Goal: Check status

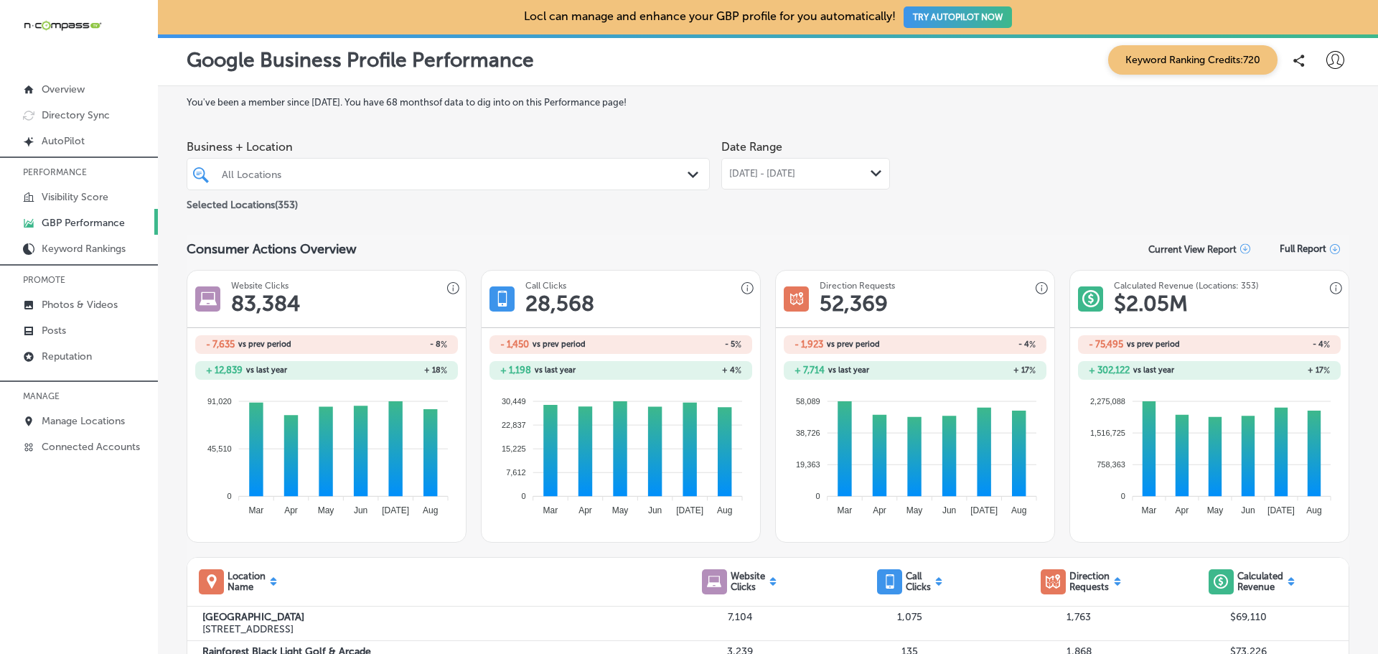
click at [327, 173] on div "All Locations" at bounding box center [455, 174] width 467 height 12
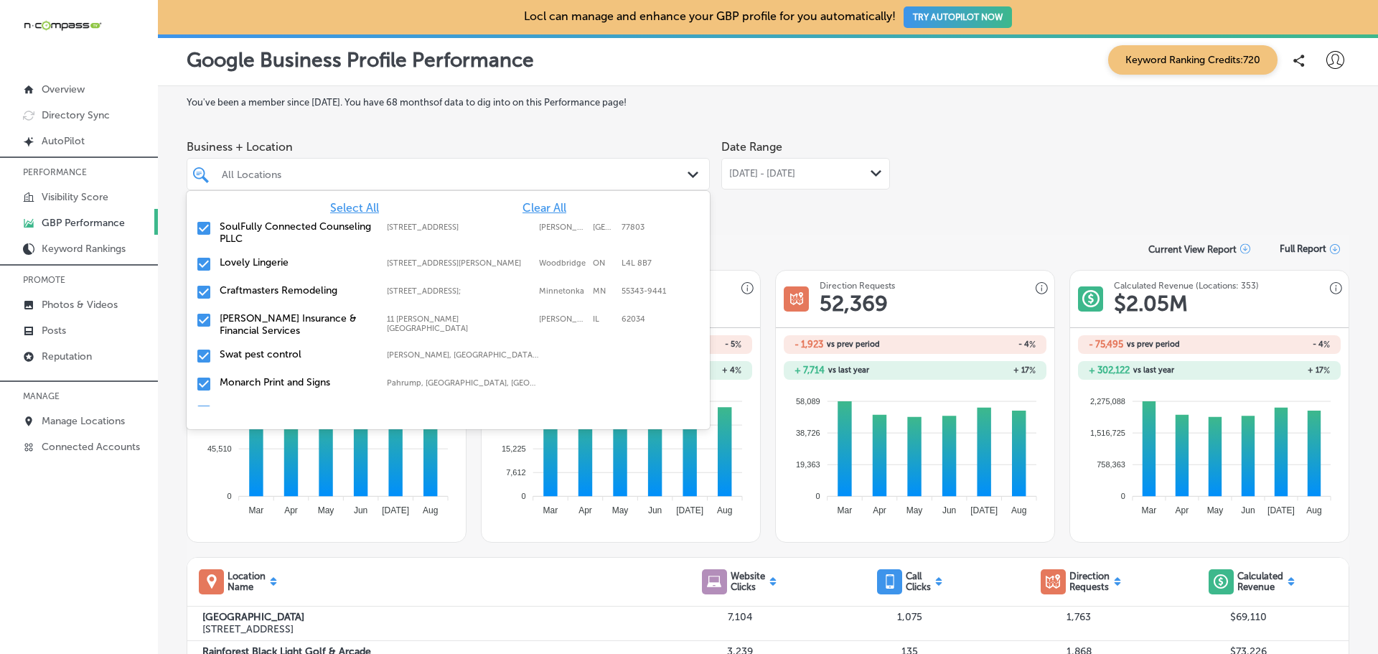
click at [344, 207] on span "Select All" at bounding box center [354, 208] width 49 height 14
click at [524, 206] on span "Clear All" at bounding box center [544, 208] width 44 height 14
click at [203, 357] on input "checkbox" at bounding box center [203, 355] width 17 height 17
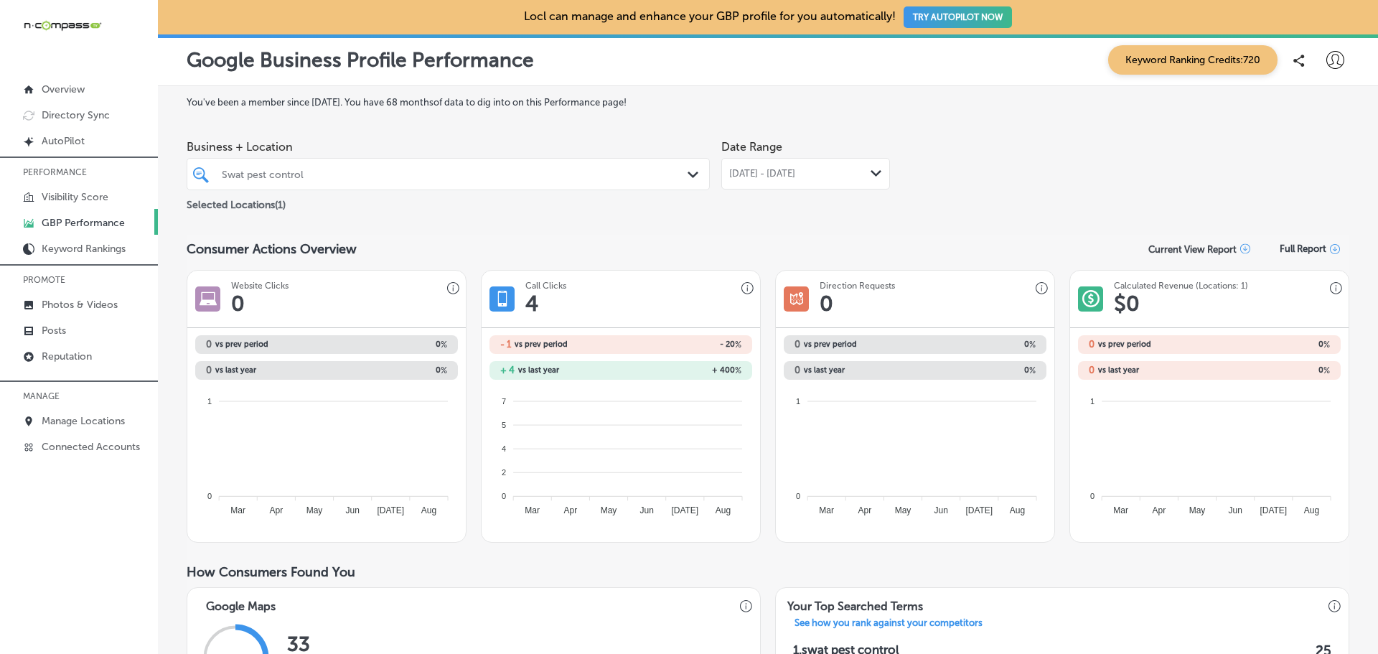
click at [781, 174] on span "[DATE] - [DATE]" at bounding box center [762, 173] width 66 height 11
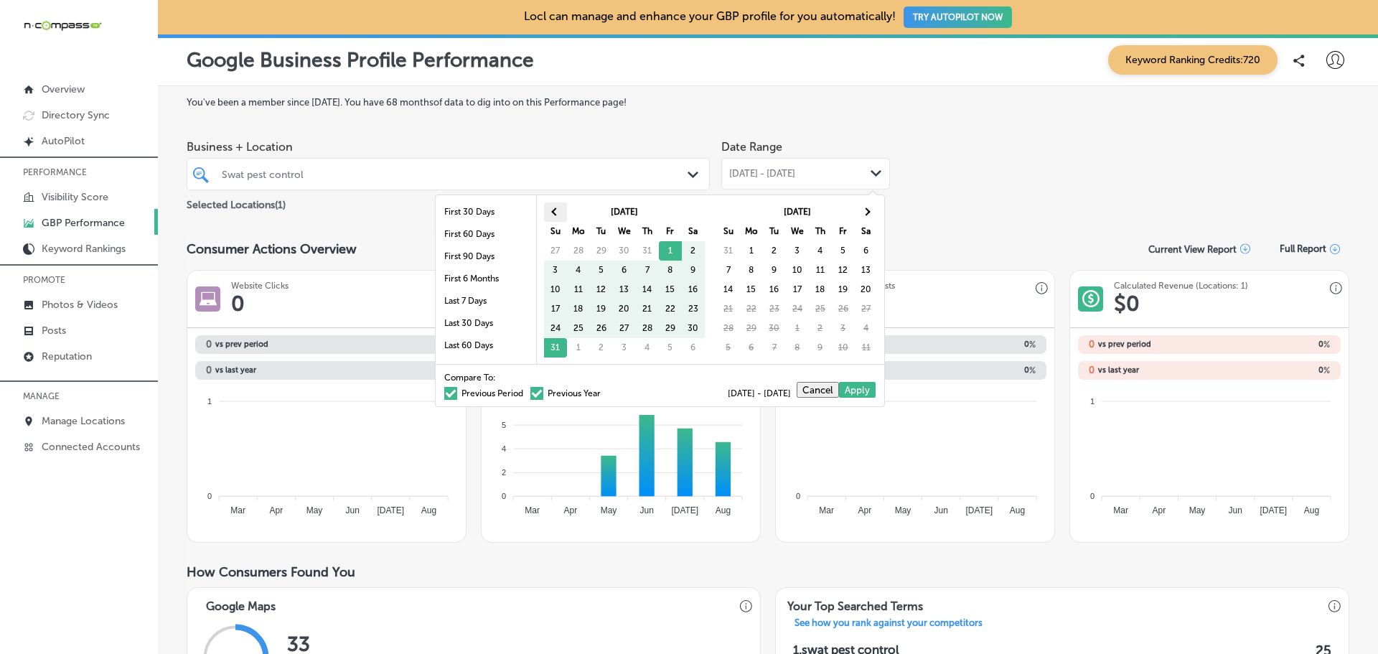
click at [555, 212] on span at bounding box center [555, 211] width 8 height 8
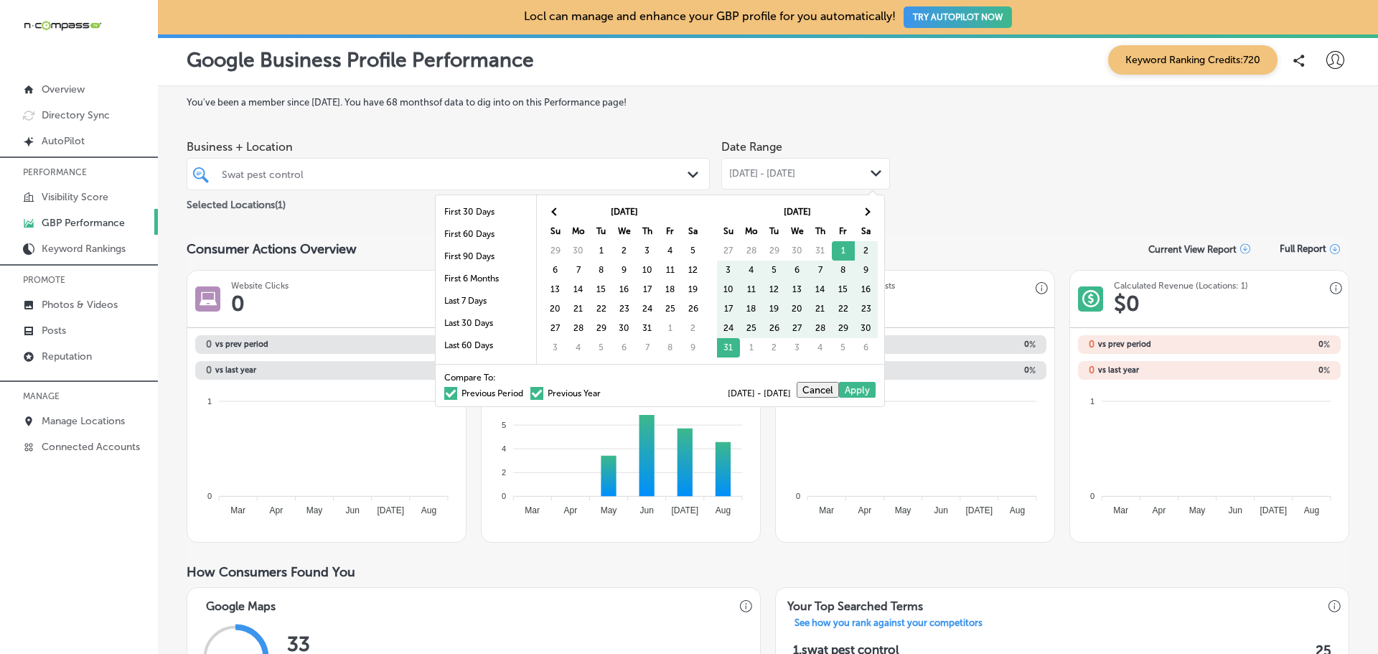
click at [555, 212] on span at bounding box center [555, 211] width 8 height 8
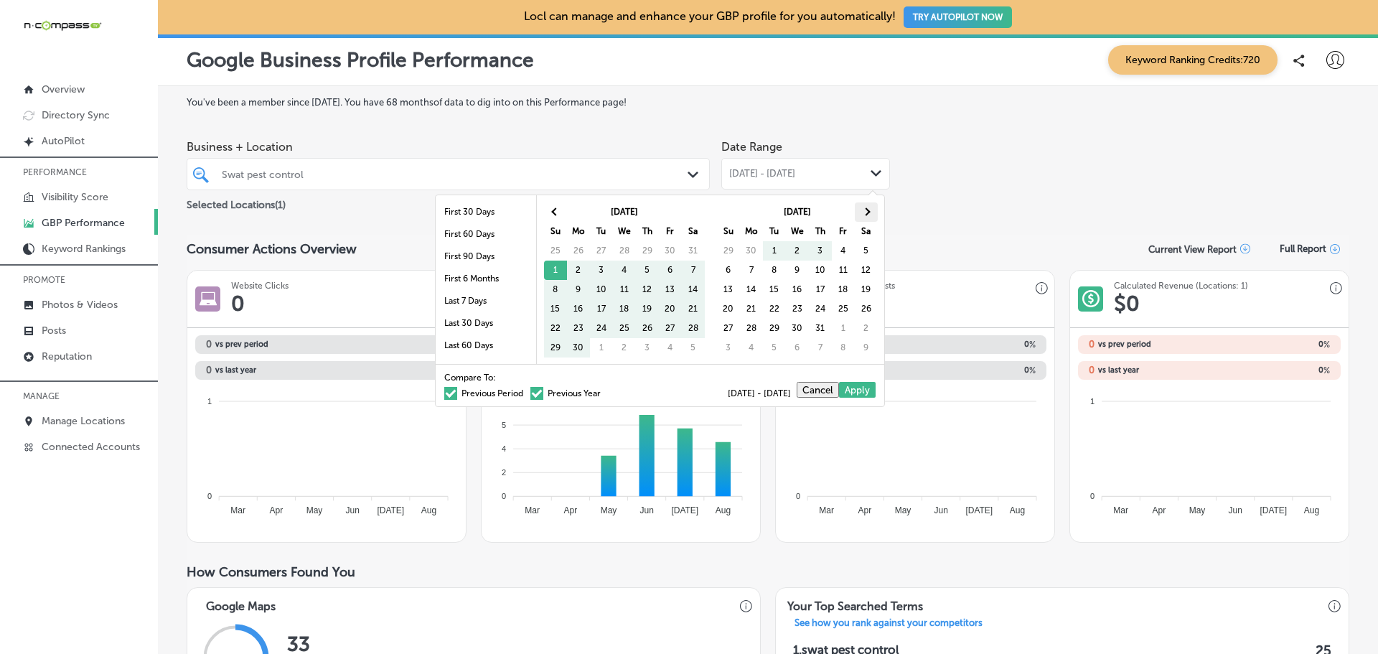
click at [862, 207] on th at bounding box center [866, 211] width 23 height 19
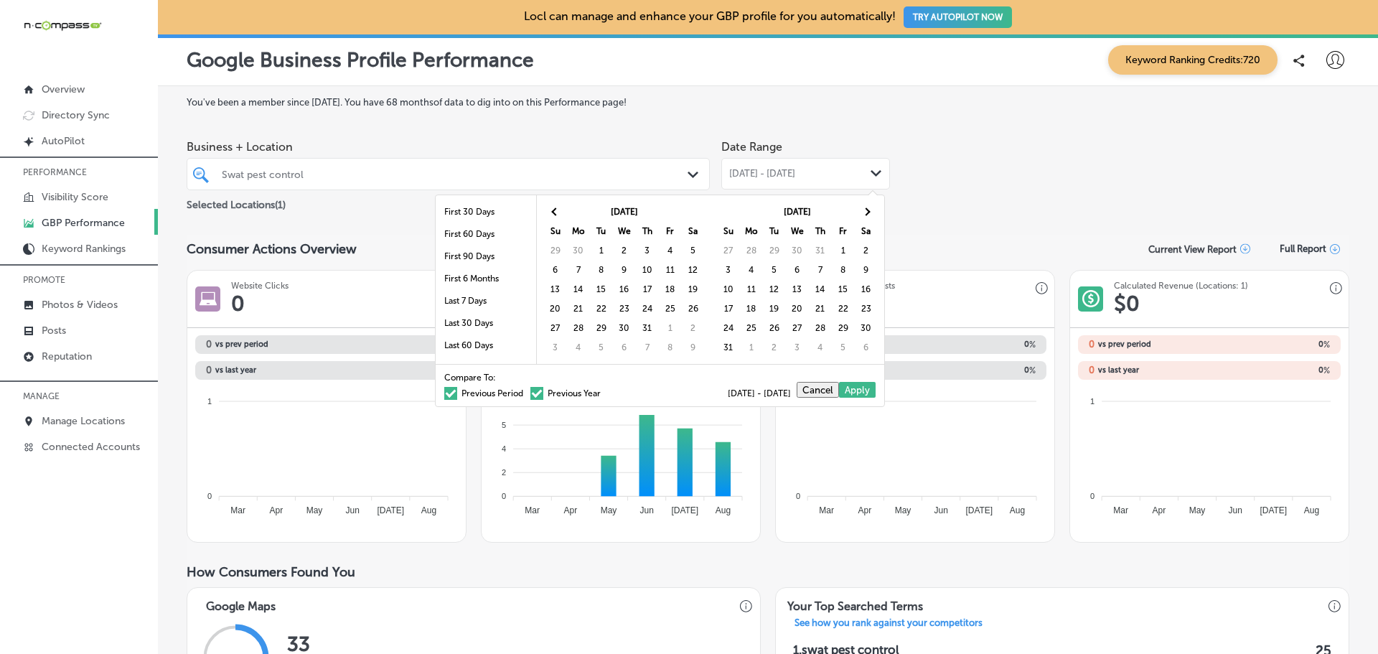
click at [862, 207] on th at bounding box center [866, 211] width 23 height 19
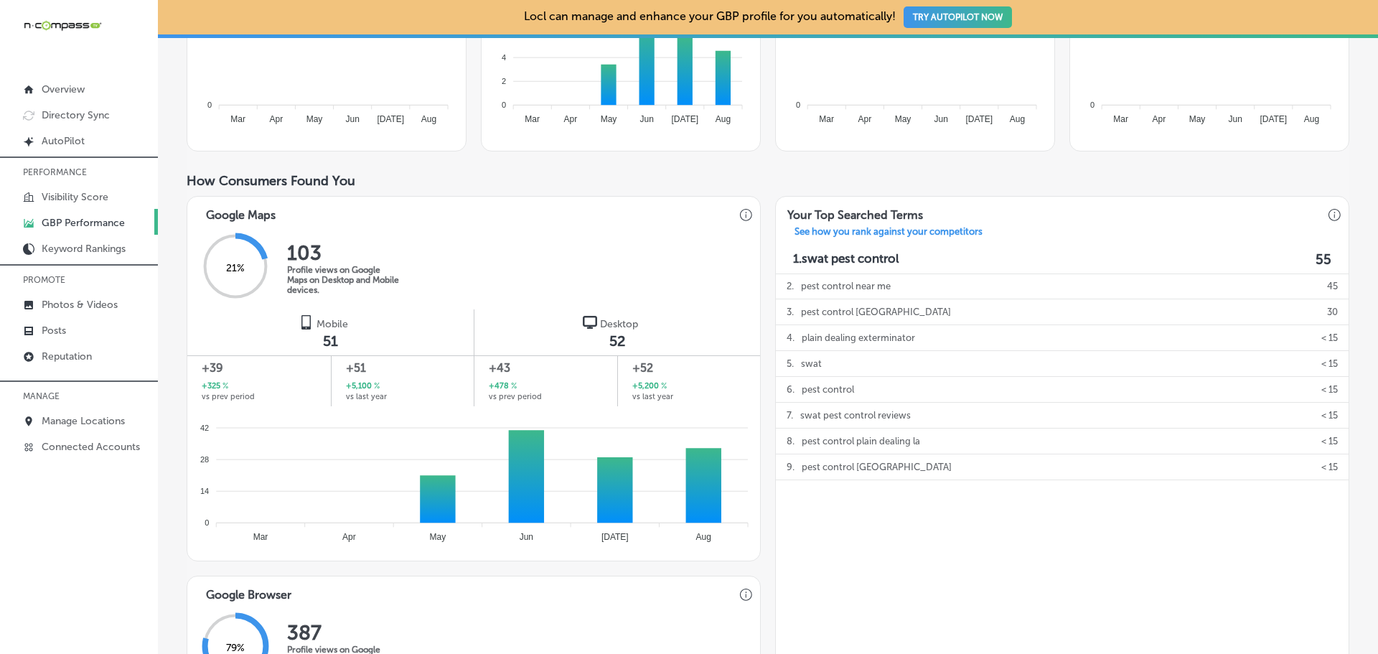
scroll to position [359, 0]
